Goal: Task Accomplishment & Management: Use online tool/utility

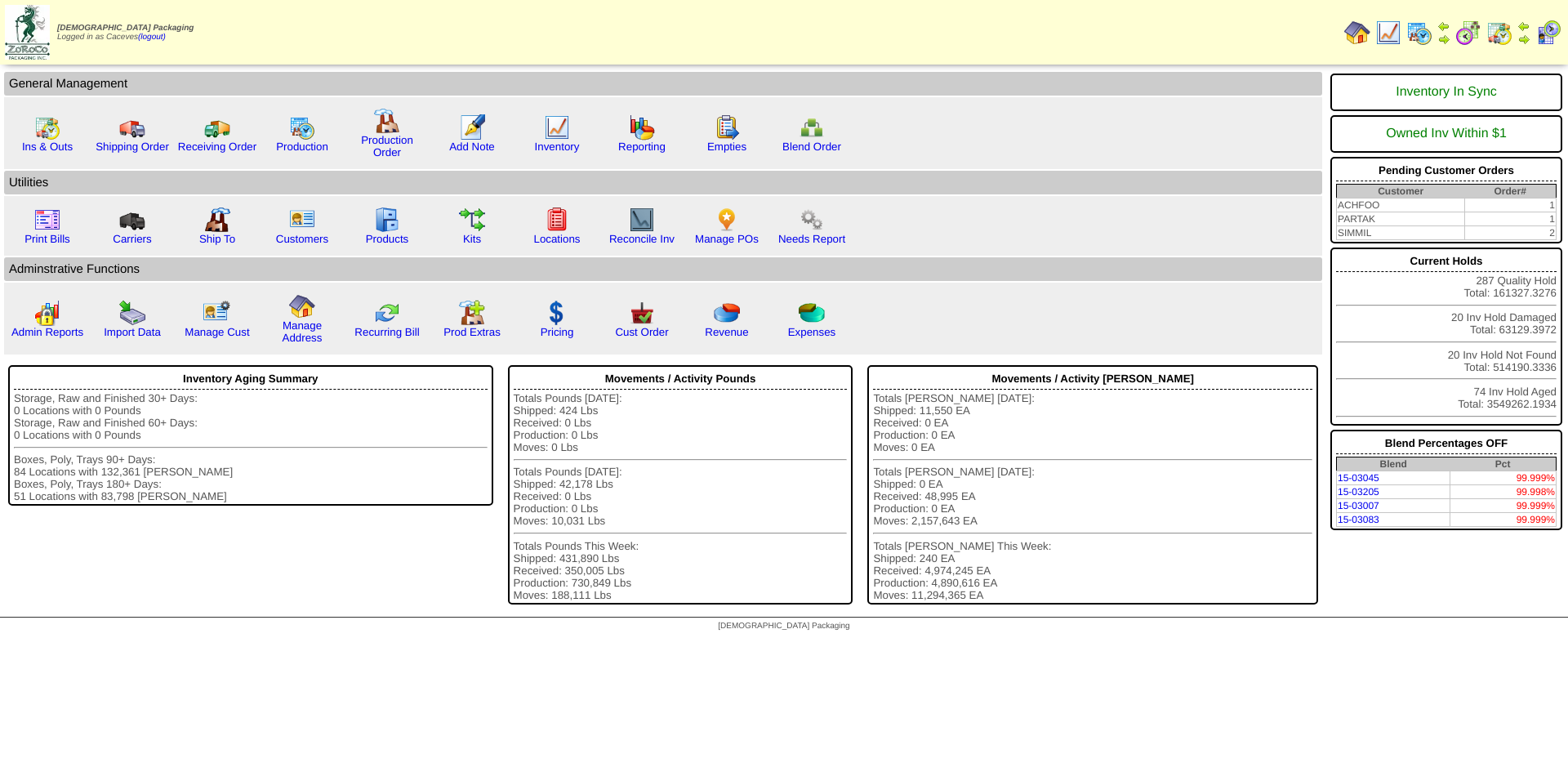
click at [1419, 34] on img at bounding box center [1420, 33] width 26 height 27
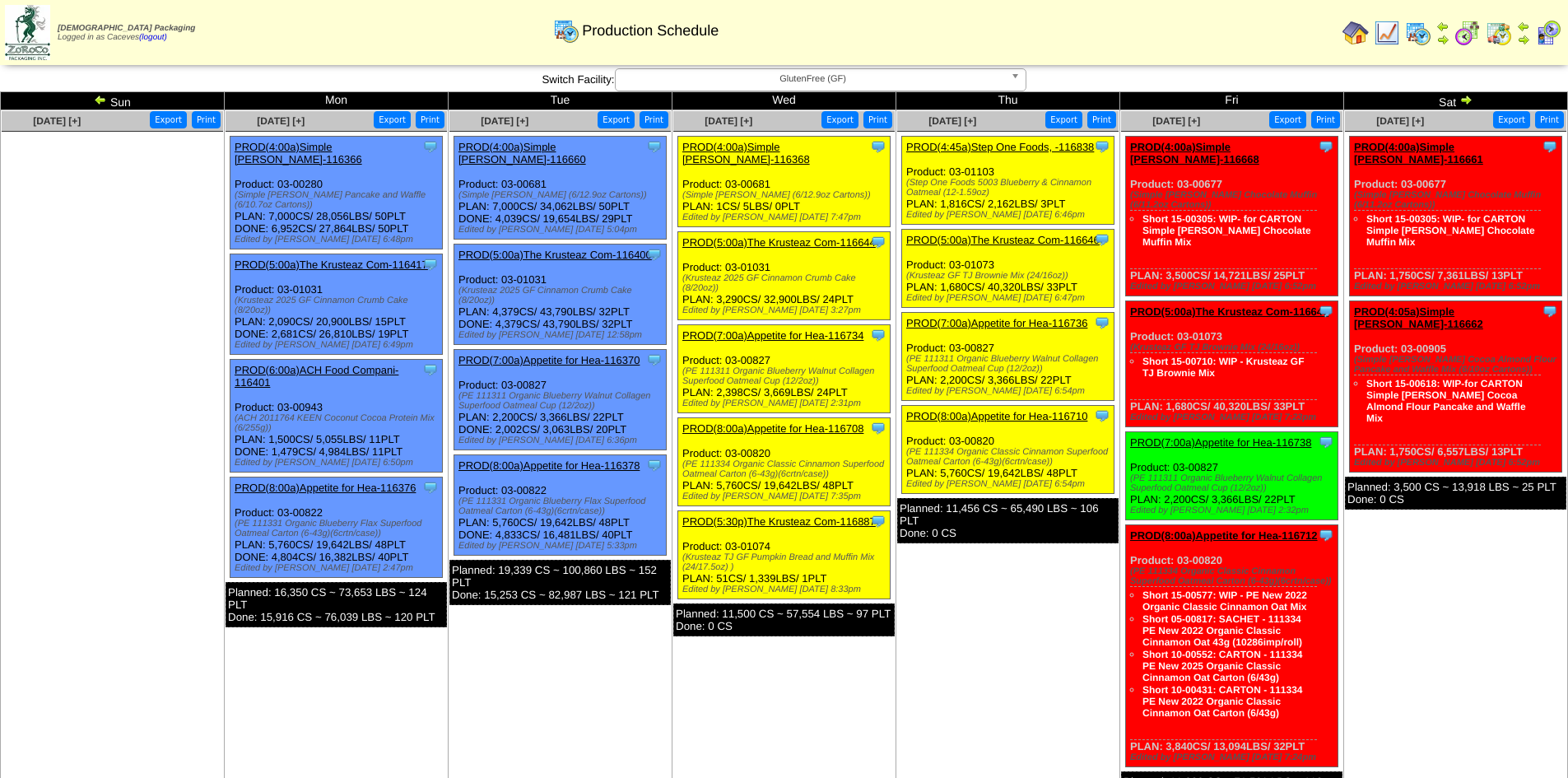
click at [809, 422] on link "PROD(8:00a)Appetite for Hea-116708" at bounding box center [773, 428] width 181 height 13
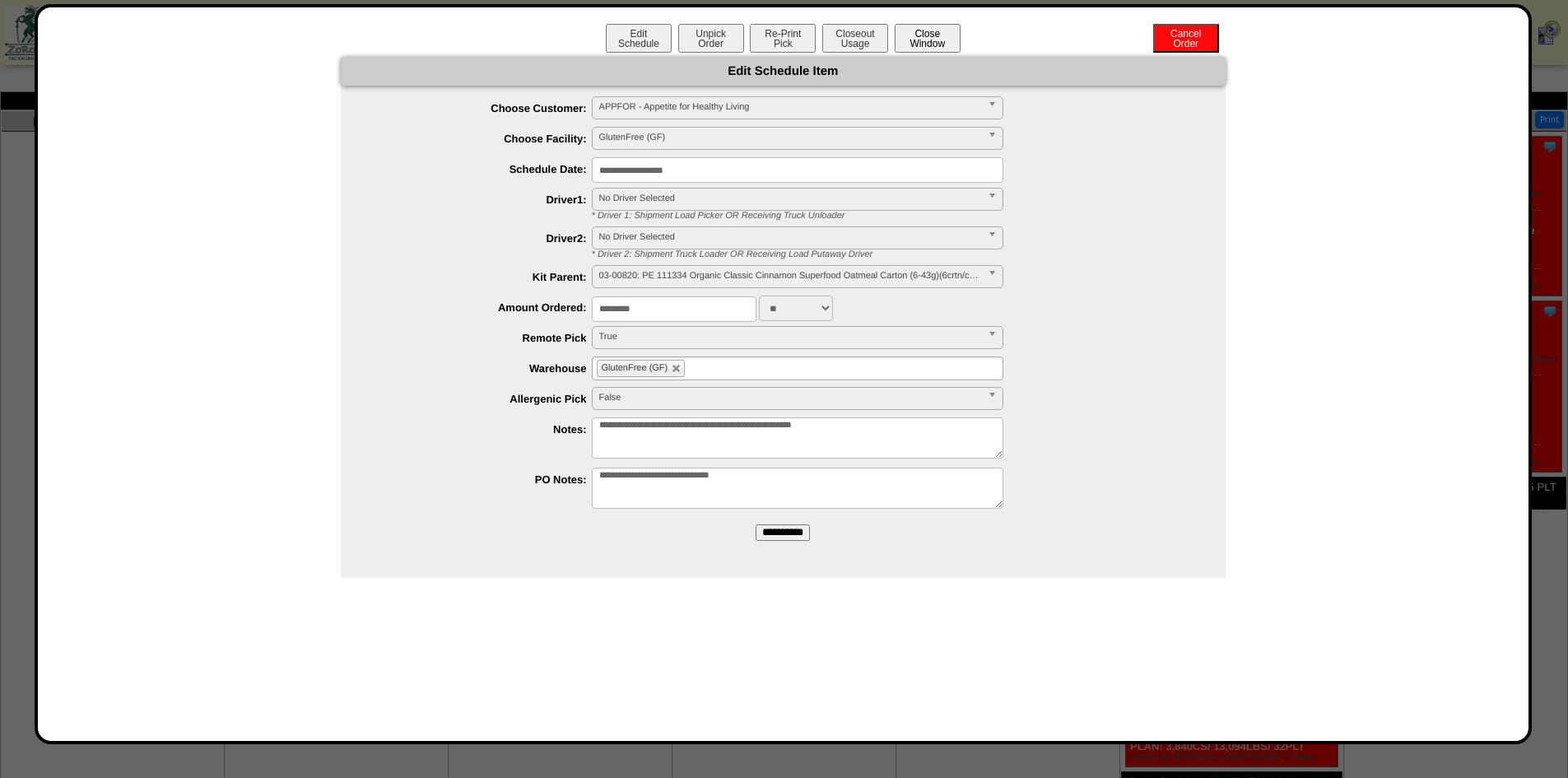
click at [907, 38] on button "Close Window" at bounding box center [927, 38] width 66 height 29
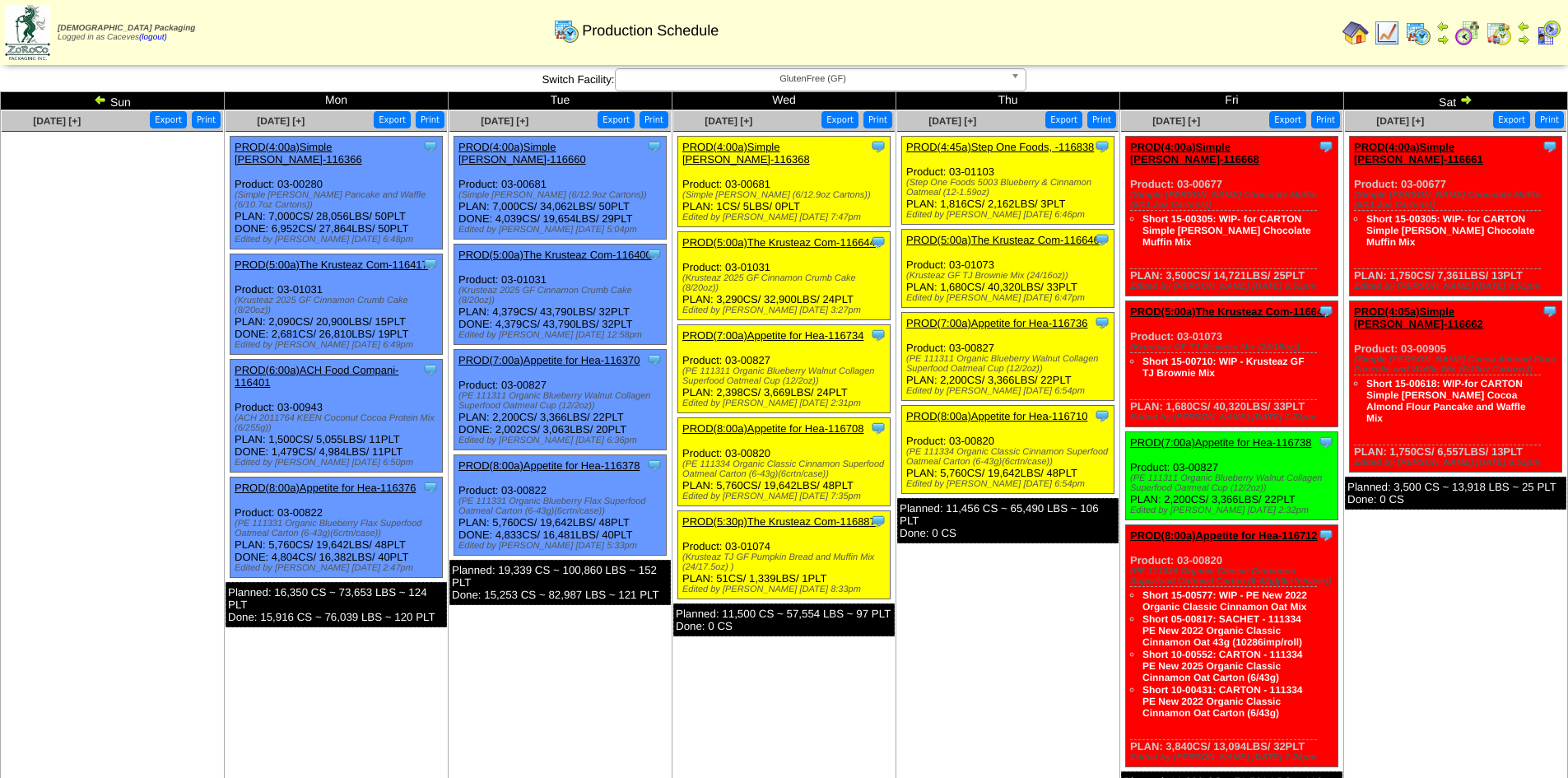
drag, startPoint x: 823, startPoint y: 461, endPoint x: 793, endPoint y: 454, distance: 30.8
click at [793, 459] on div "(PE 111334 Organic Classic Cinnamon Superfood Oatmeal Carton (6-43g)(6crtn/case…" at bounding box center [786, 469] width 208 height 20
click at [824, 462] on div "(PE 111334 Organic Classic Cinnamon Superfood Oatmeal Carton (6-43g)(6crtn/case…" at bounding box center [786, 469] width 208 height 20
drag, startPoint x: 824, startPoint y: 462, endPoint x: 785, endPoint y: 448, distance: 41.4
click at [785, 459] on div "(PE 111334 Organic Classic Cinnamon Superfood Oatmeal Carton (6-43g)(6crtn/case…" at bounding box center [786, 469] width 208 height 20
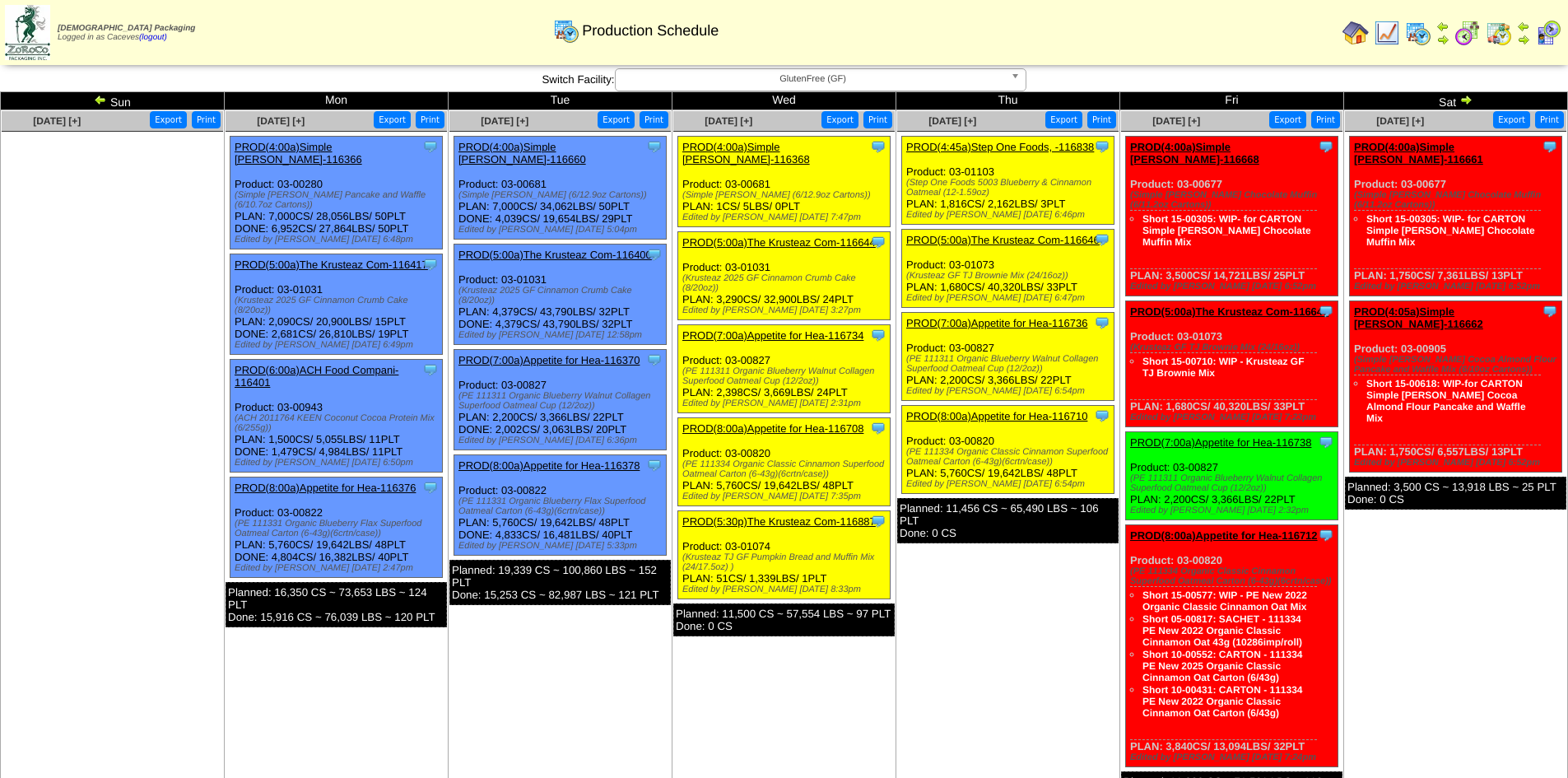
click at [823, 465] on div "(PE 111334 Organic Classic Cinnamon Superfood Oatmeal Carton (6-43g)(6crtn/case…" at bounding box center [786, 469] width 208 height 20
click at [824, 461] on div "(PE 111334 Organic Classic Cinnamon Superfood Oatmeal Carton (6-43g)(6crtn/case…" at bounding box center [786, 469] width 208 height 20
click at [837, 461] on div "(PE 111334 Organic Classic Cinnamon Superfood Oatmeal Carton (6-43g)(6crtn/case…" at bounding box center [786, 469] width 208 height 20
click at [824, 459] on div "(PE 111334 Organic Classic Cinnamon Superfood Oatmeal Carton (6-43g)(6crtn/case…" at bounding box center [786, 469] width 208 height 20
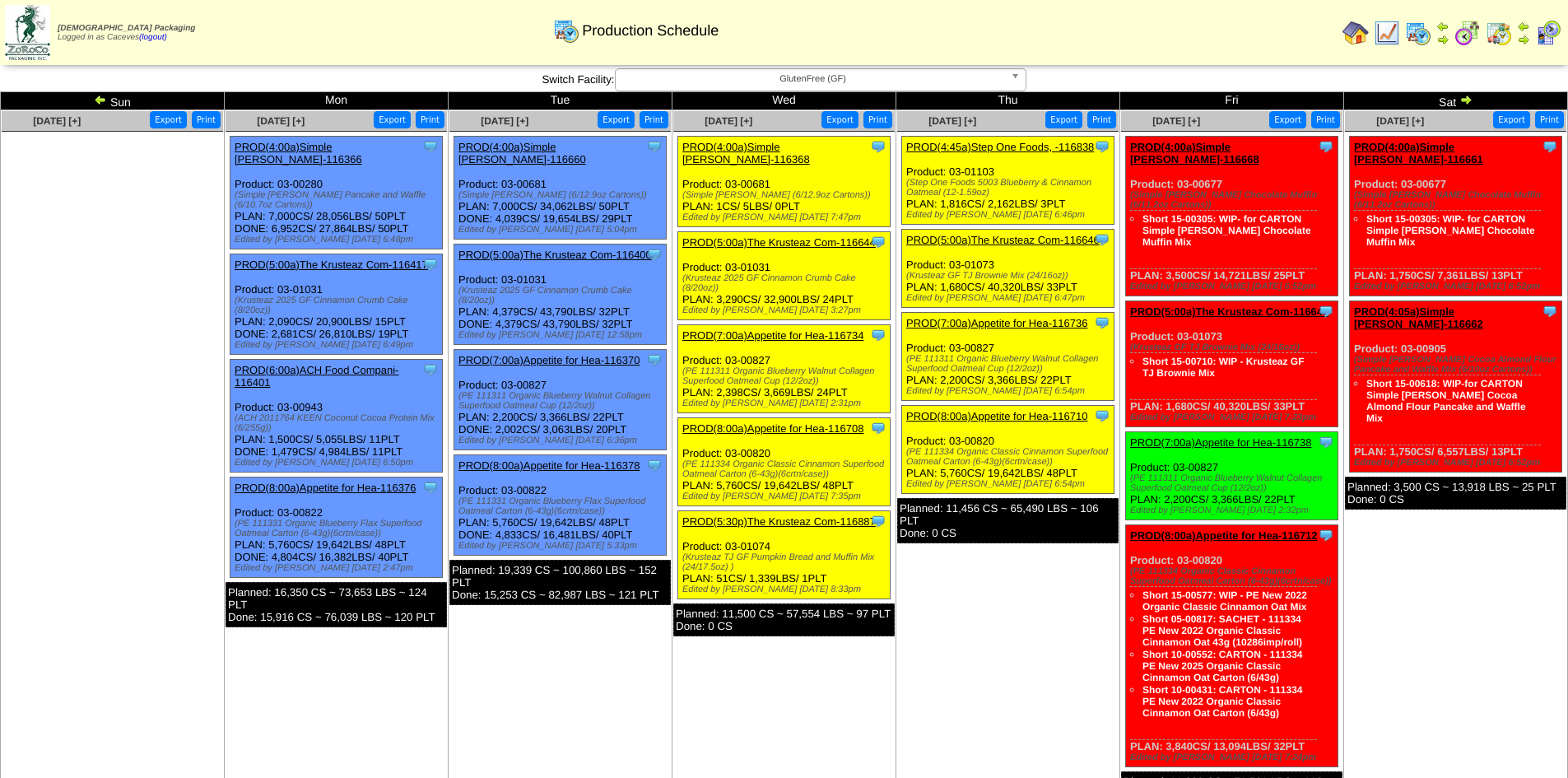
drag, startPoint x: 826, startPoint y: 462, endPoint x: 683, endPoint y: 448, distance: 143.7
click at [683, 459] on div "(PE 111334 Organic Classic Cinnamon Superfood Oatmeal Carton (6-43g)(6crtn/case…" at bounding box center [786, 469] width 208 height 20
copy div "(PE 111334 Organic Classic Cinnamon Superfood Oatmeal Carton (6-43g)(6crtn/case)"
drag, startPoint x: 715, startPoint y: 275, endPoint x: 680, endPoint y: 268, distance: 35.7
click at [680, 268] on div "Clone Item PROD(5:00a)The Krusteaz Com-116644 The Krusteaz Company ScheduleID: …" at bounding box center [784, 276] width 213 height 88
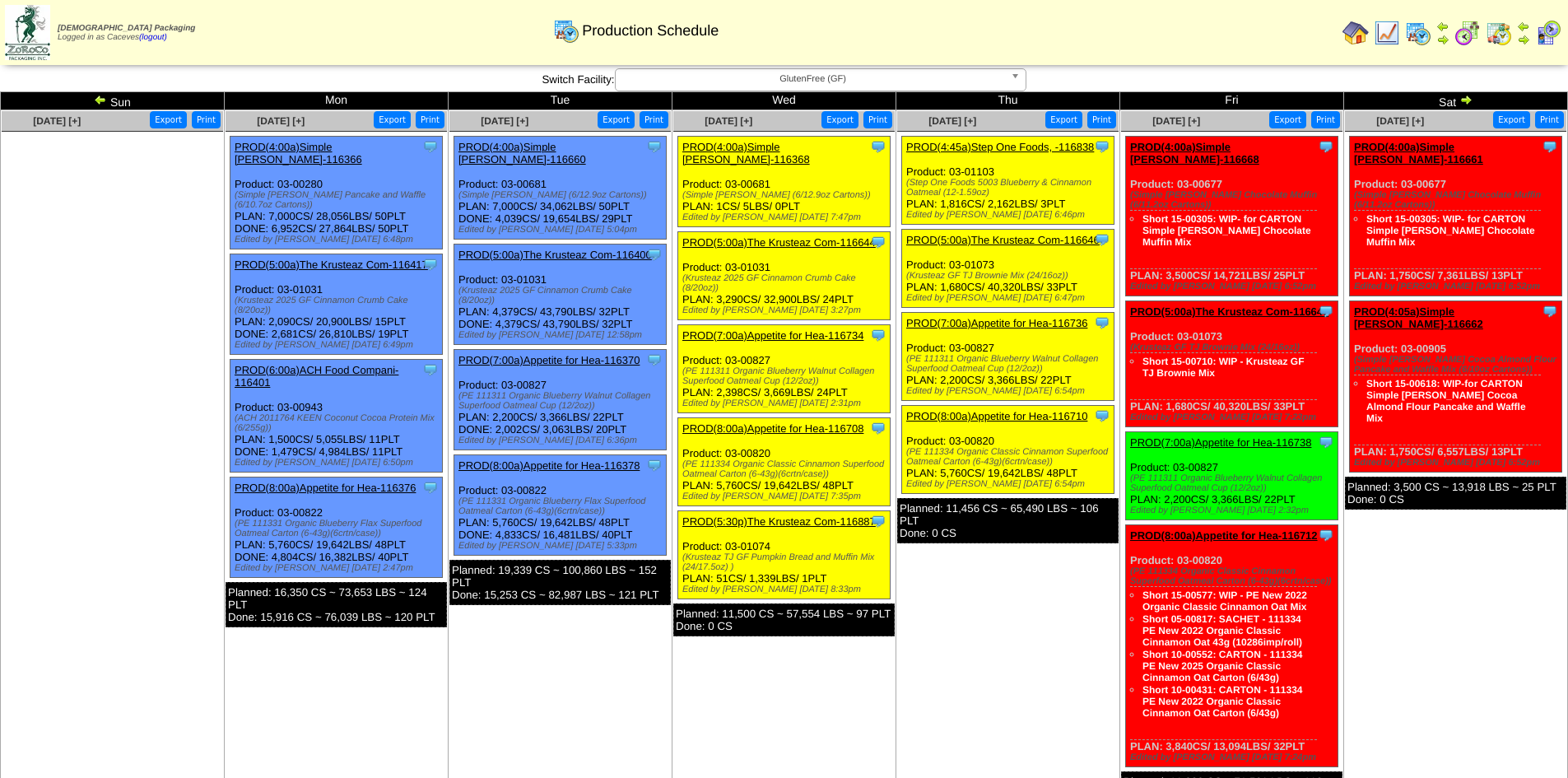
copy div "(Krusteaz 2025 GF Cinnamon Crumb Cake (8/20oz)"
drag, startPoint x: 727, startPoint y: 556, endPoint x: 679, endPoint y: 543, distance: 49.7
click at [679, 543] on div "Clone Item PROD(5:30p)The Krusteaz Com-116887 The Krusteaz Company ScheduleID: …" at bounding box center [784, 556] width 213 height 88
copy div "(Krusteaz TJ GF Pumpkin Bread and Muffin Mix (24/17.5oz)"
